Goal: Transaction & Acquisition: Purchase product/service

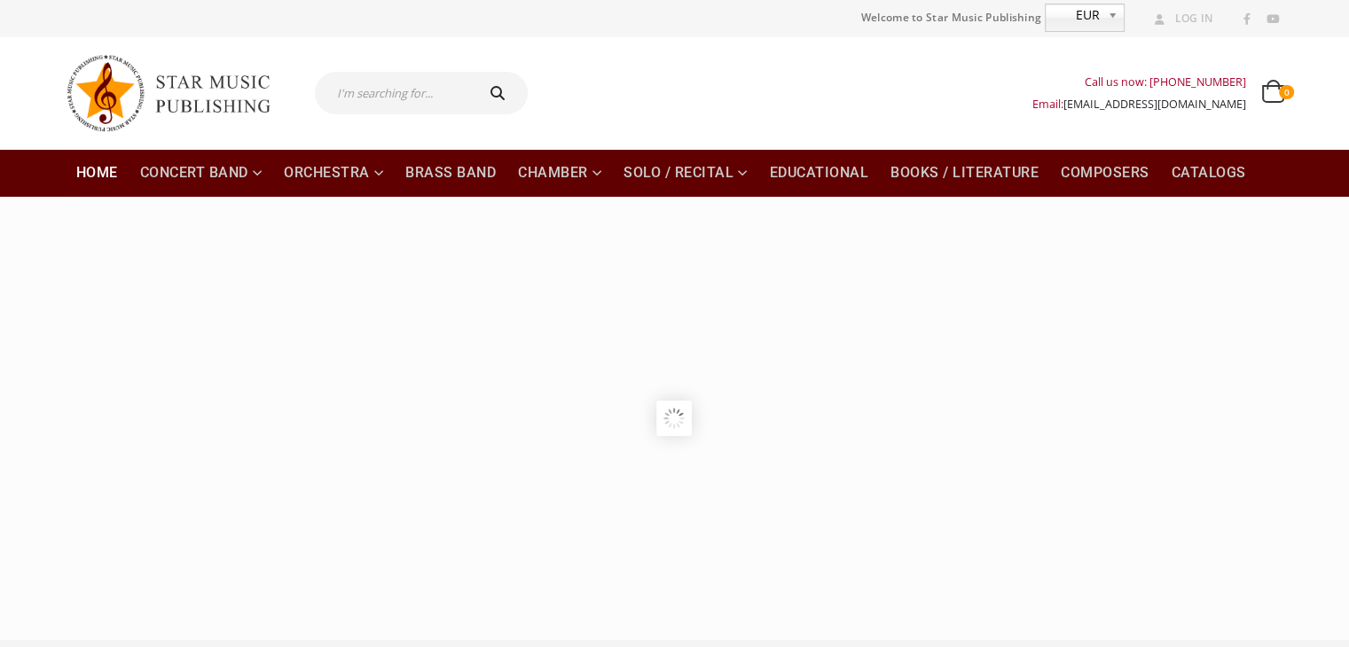
click at [389, 90] on input "text" at bounding box center [393, 93] width 157 height 43
type input "[PERSON_NAME]"
click at [472, 72] on button "submit" at bounding box center [500, 93] width 57 height 43
type input "[PERSON_NAME]"
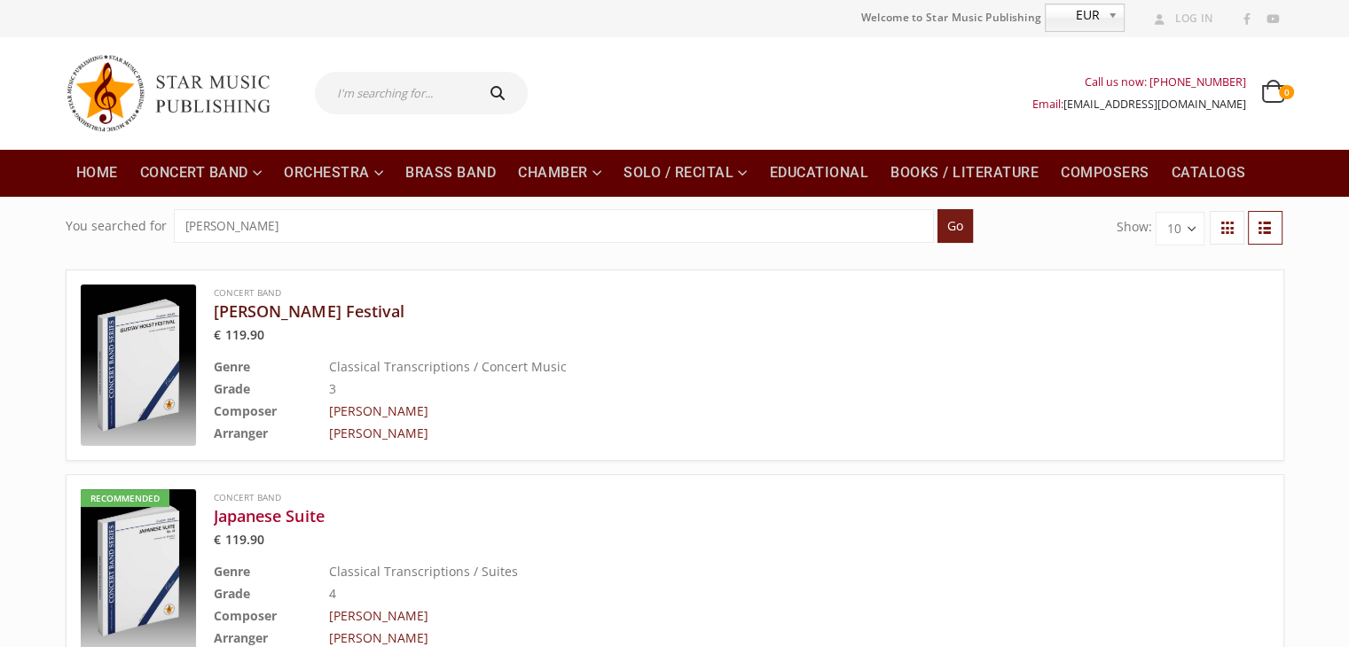
click at [326, 308] on h3 "Gustav Holst Festival" at bounding box center [697, 311] width 966 height 21
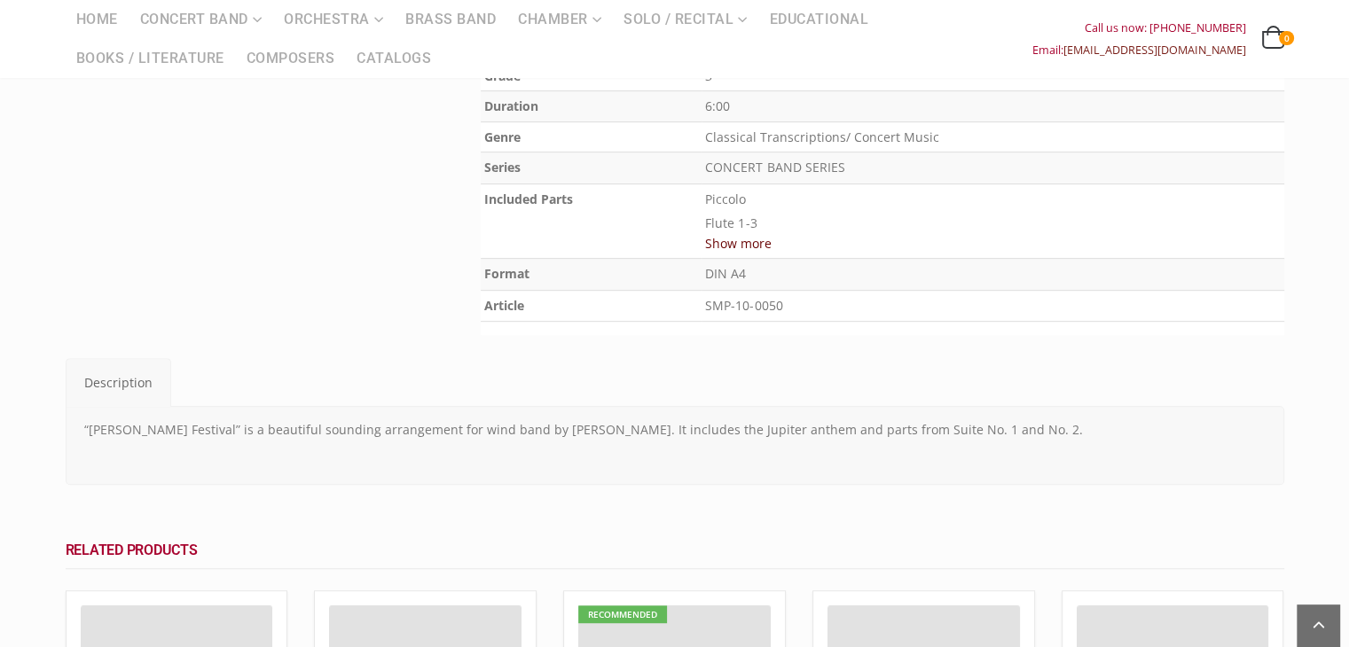
scroll to position [709, 0]
